Goal: Task Accomplishment & Management: Complete application form

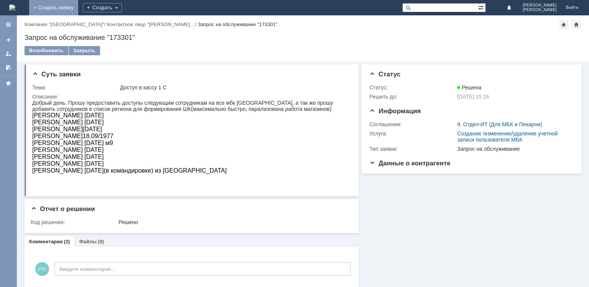
click at [78, 3] on link "+ Создать заявку" at bounding box center [53, 7] width 49 height 15
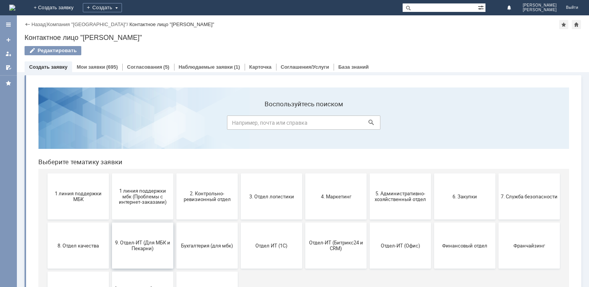
click at [140, 247] on span "9. Отдел-ИТ (Для МБК и Пекарни)" at bounding box center [142, 246] width 57 height 12
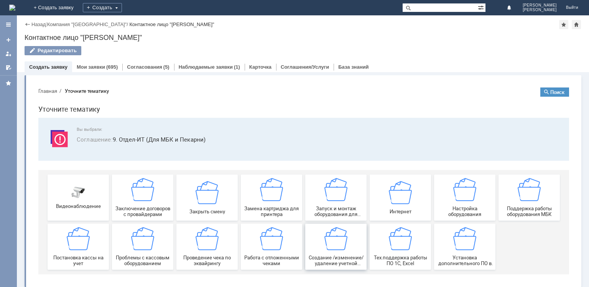
click at [325, 247] on img at bounding box center [336, 238] width 23 height 23
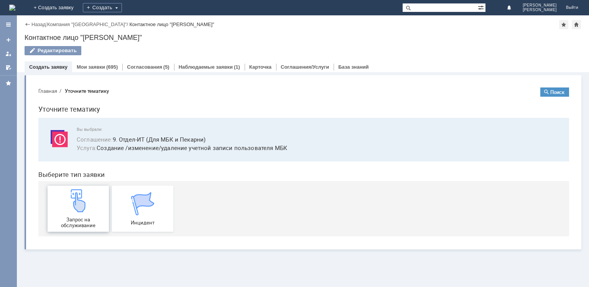
click at [83, 215] on div "Запрос на обслуживание" at bounding box center [78, 208] width 57 height 39
click at [83, 210] on img at bounding box center [78, 200] width 23 height 23
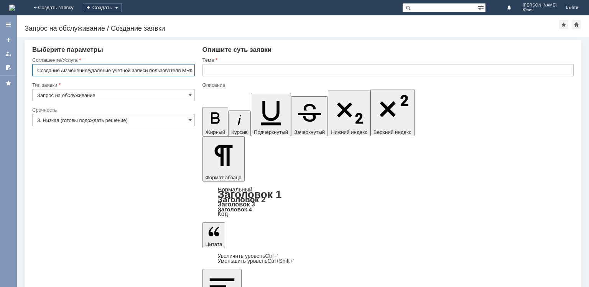
scroll to position [0, 2]
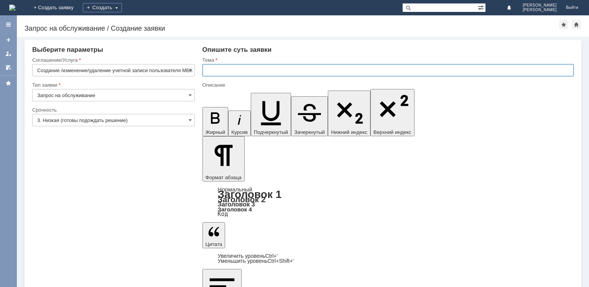
click at [248, 71] on input "text" at bounding box center [388, 70] width 371 height 12
type input "Доступ в кассу 1С"
